Goal: Information Seeking & Learning: Check status

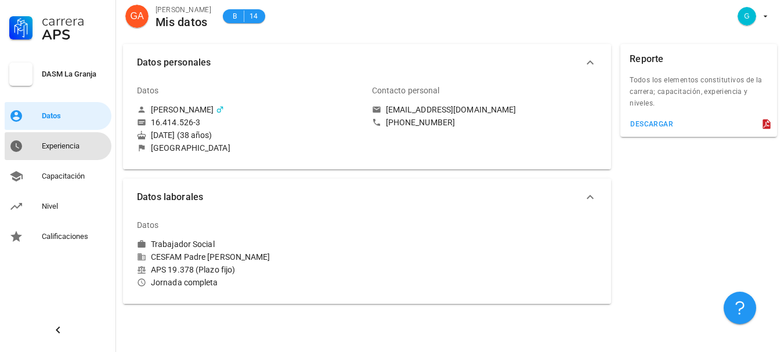
click at [60, 149] on div "Experiencia" at bounding box center [74, 146] width 65 height 9
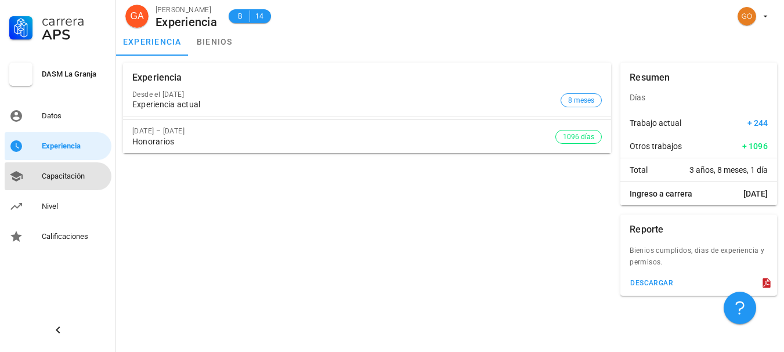
click at [60, 185] on div "Capacitación" at bounding box center [74, 176] width 65 height 19
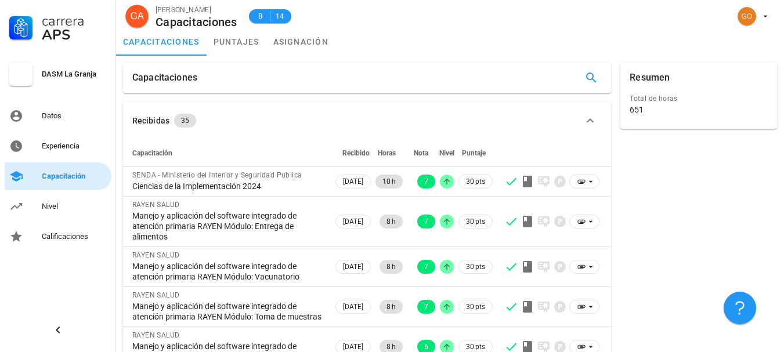
click at [65, 178] on div "Capacitación" at bounding box center [74, 176] width 65 height 9
click at [246, 34] on link "puntajes" at bounding box center [237, 42] width 60 height 28
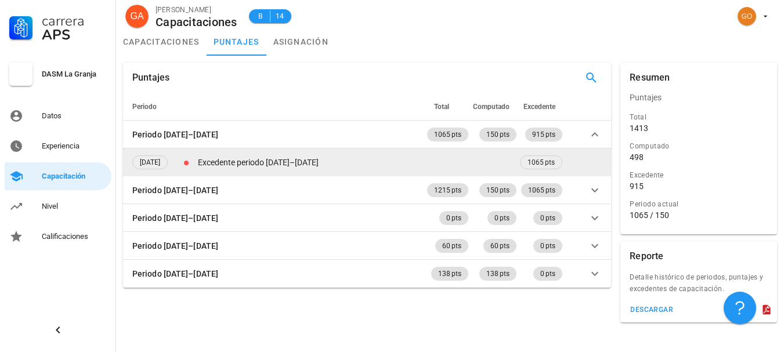
click at [489, 164] on td "Excedente periodo [DATE]–[DATE]" at bounding box center [357, 163] width 322 height 28
click at [540, 162] on span "1065 pts" at bounding box center [541, 162] width 27 height 13
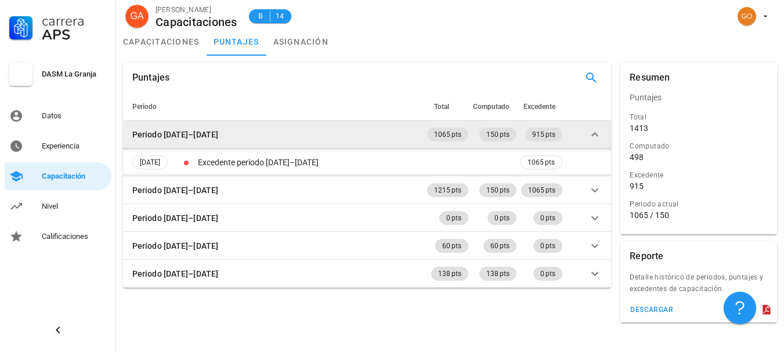
click at [592, 136] on icon at bounding box center [594, 134] width 7 height 4
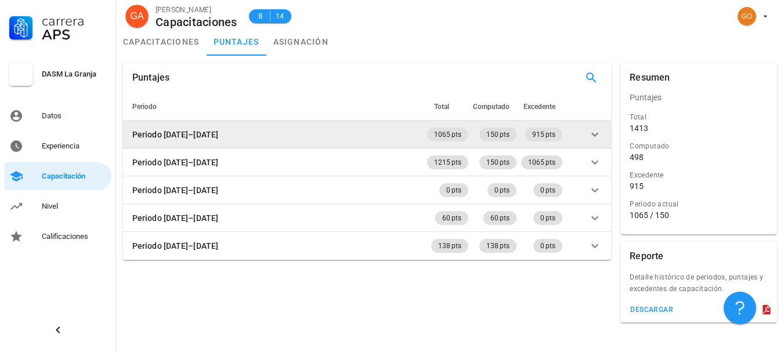
click at [592, 136] on icon at bounding box center [595, 135] width 14 height 14
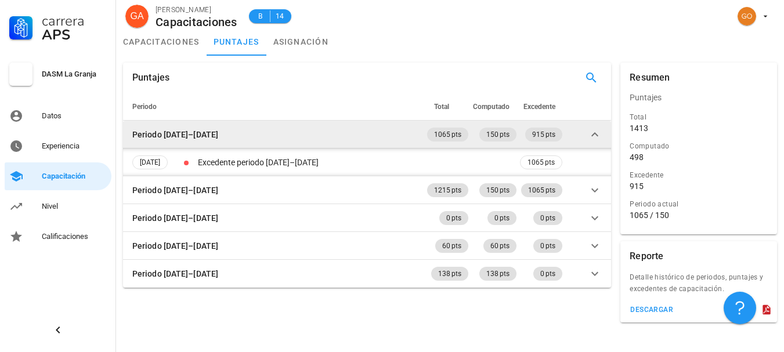
click at [592, 136] on icon at bounding box center [594, 134] width 7 height 4
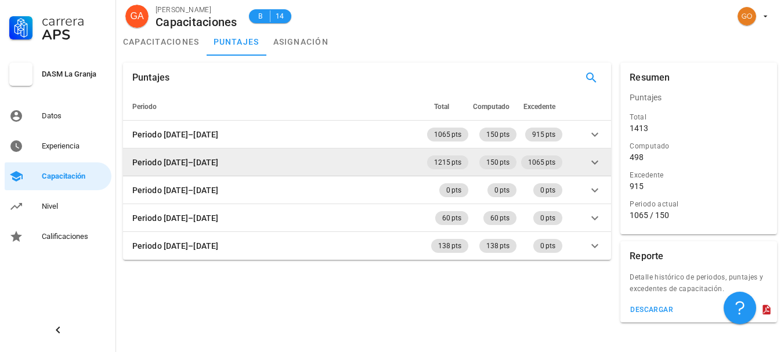
click at [592, 158] on icon at bounding box center [595, 163] width 14 height 14
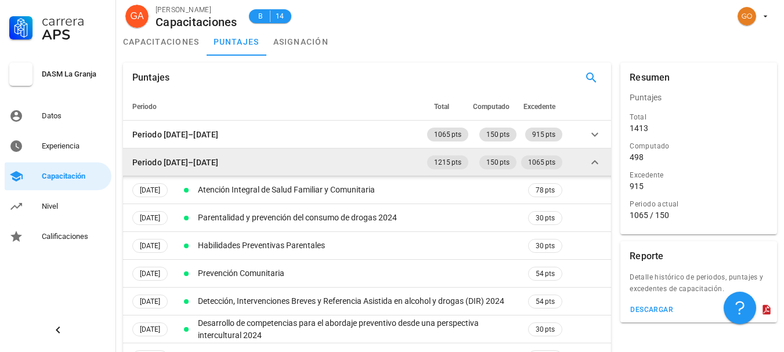
click at [591, 158] on icon at bounding box center [595, 163] width 14 height 14
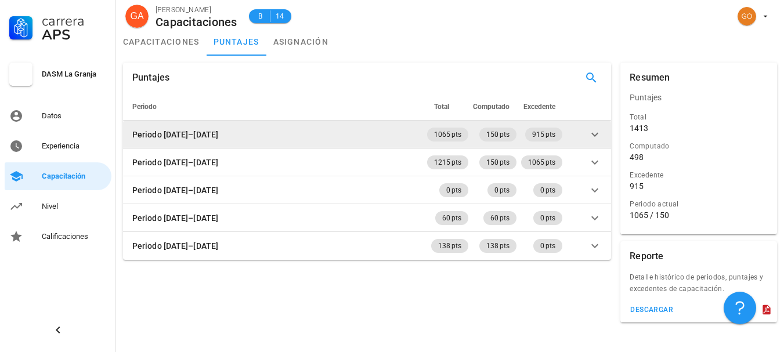
click at [595, 140] on icon at bounding box center [595, 135] width 14 height 14
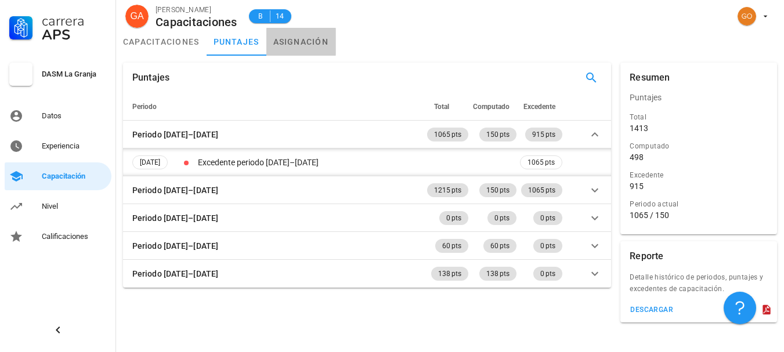
click at [310, 39] on link "asignación" at bounding box center [301, 42] width 70 height 28
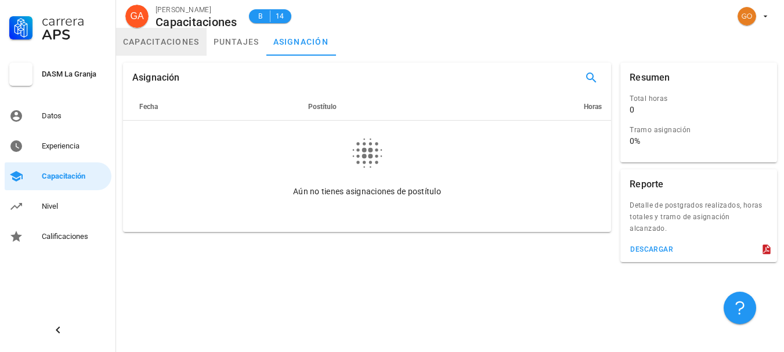
click at [179, 43] on link "capacitaciones" at bounding box center [161, 42] width 91 height 28
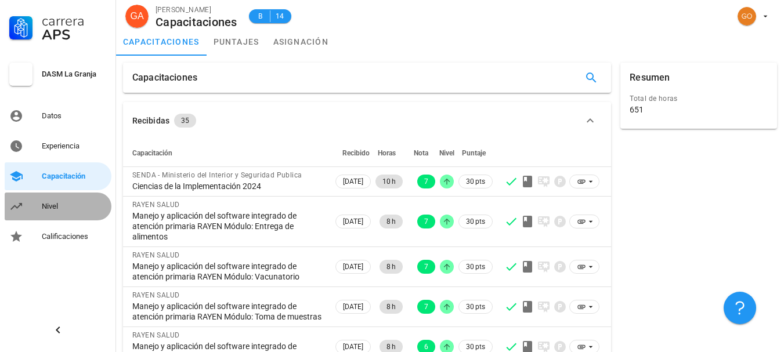
click at [57, 205] on div "Nivel" at bounding box center [74, 206] width 65 height 9
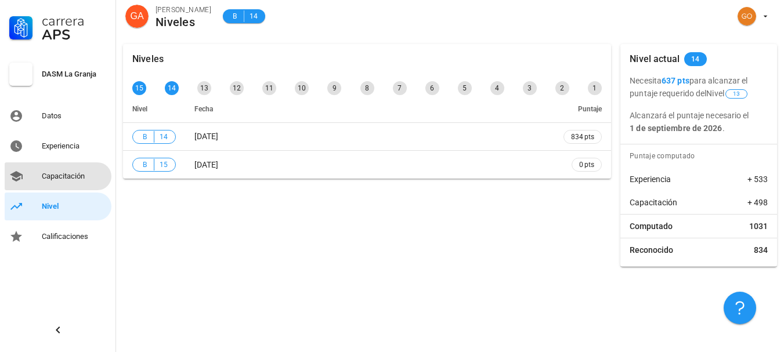
click at [75, 176] on div "Capacitación" at bounding box center [74, 176] width 65 height 9
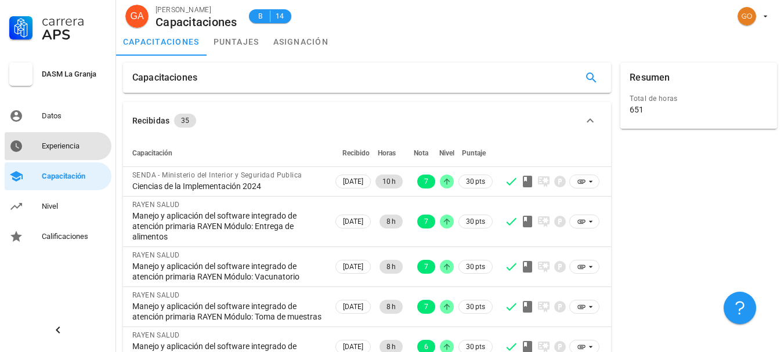
click at [75, 142] on div "Experiencia" at bounding box center [74, 146] width 65 height 9
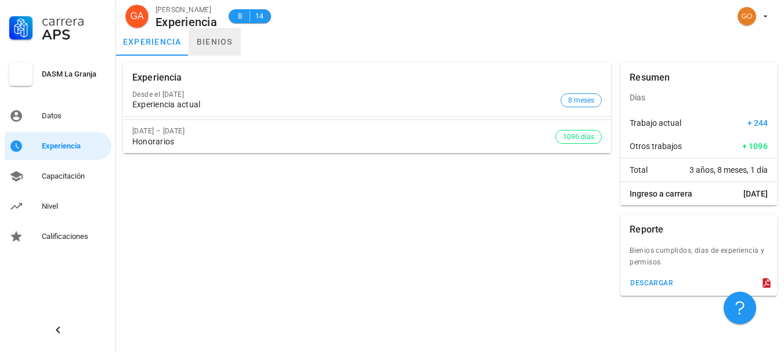
click at [216, 42] on link "bienios" at bounding box center [215, 42] width 52 height 28
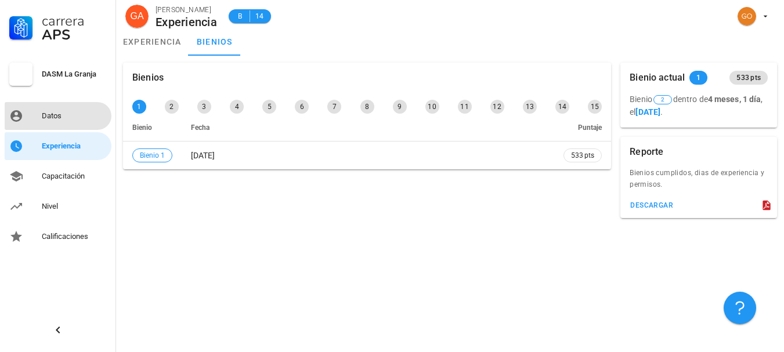
click at [46, 107] on div "Datos" at bounding box center [74, 116] width 65 height 19
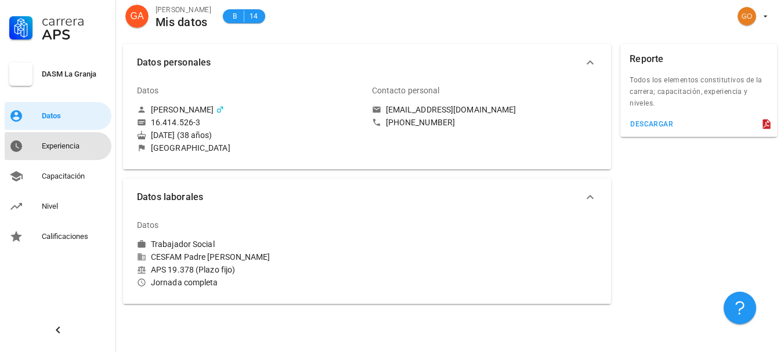
click at [55, 142] on div "Experiencia" at bounding box center [74, 146] width 65 height 9
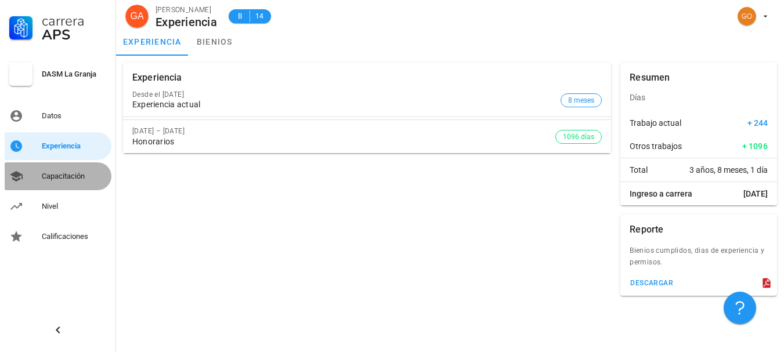
click at [62, 172] on div "Capacitación" at bounding box center [74, 176] width 65 height 9
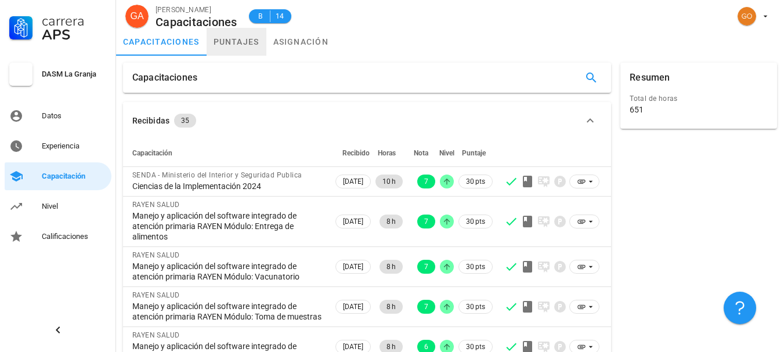
click at [246, 52] on link "puntajes" at bounding box center [237, 42] width 60 height 28
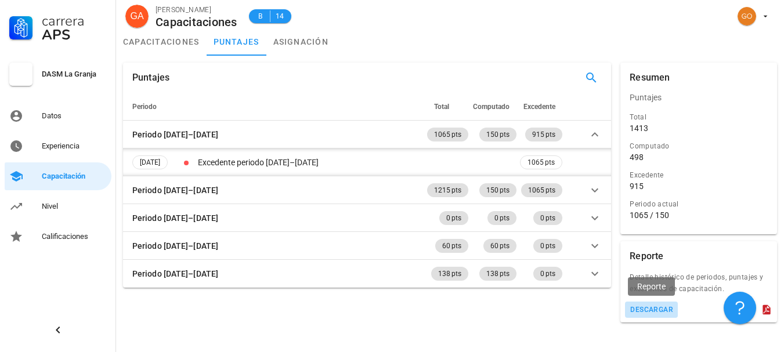
click at [655, 314] on button "descargar" at bounding box center [651, 310] width 53 height 16
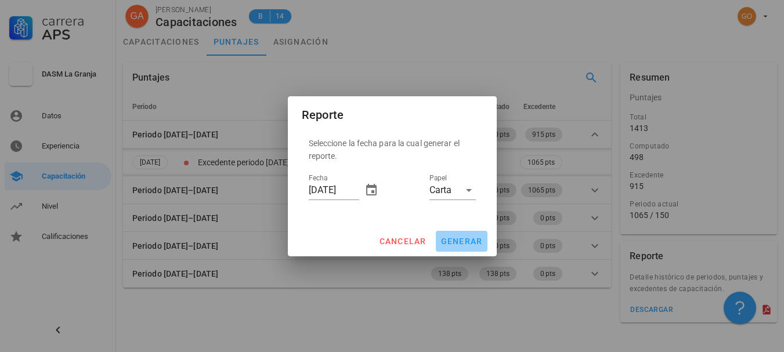
click at [469, 237] on span "generar" at bounding box center [461, 241] width 42 height 9
